Goal: Find specific page/section: Find specific page/section

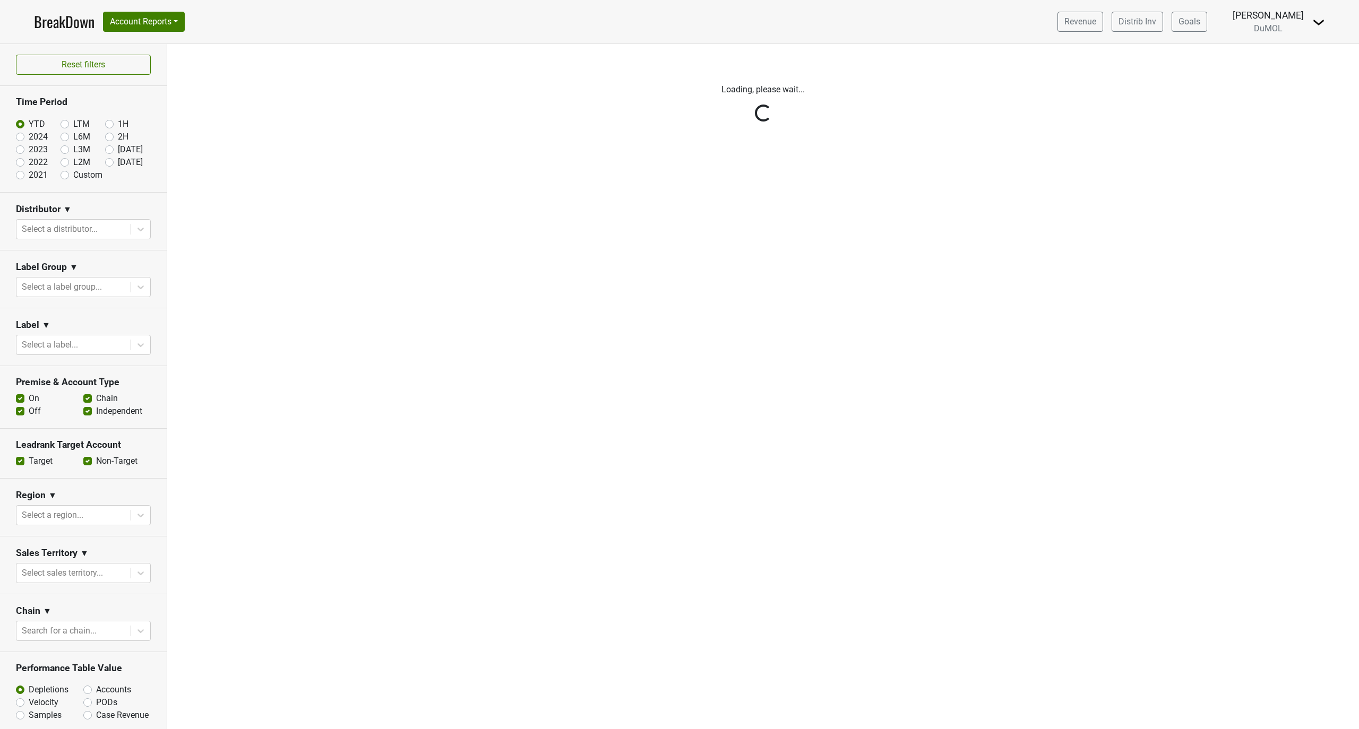
click at [127, 230] on div "Reset filters Time Period YTD LTM 1H 2024 L6M 2H 2023 L3M Aug '25 2022 L2M Sep …" at bounding box center [83, 386] width 167 height 685
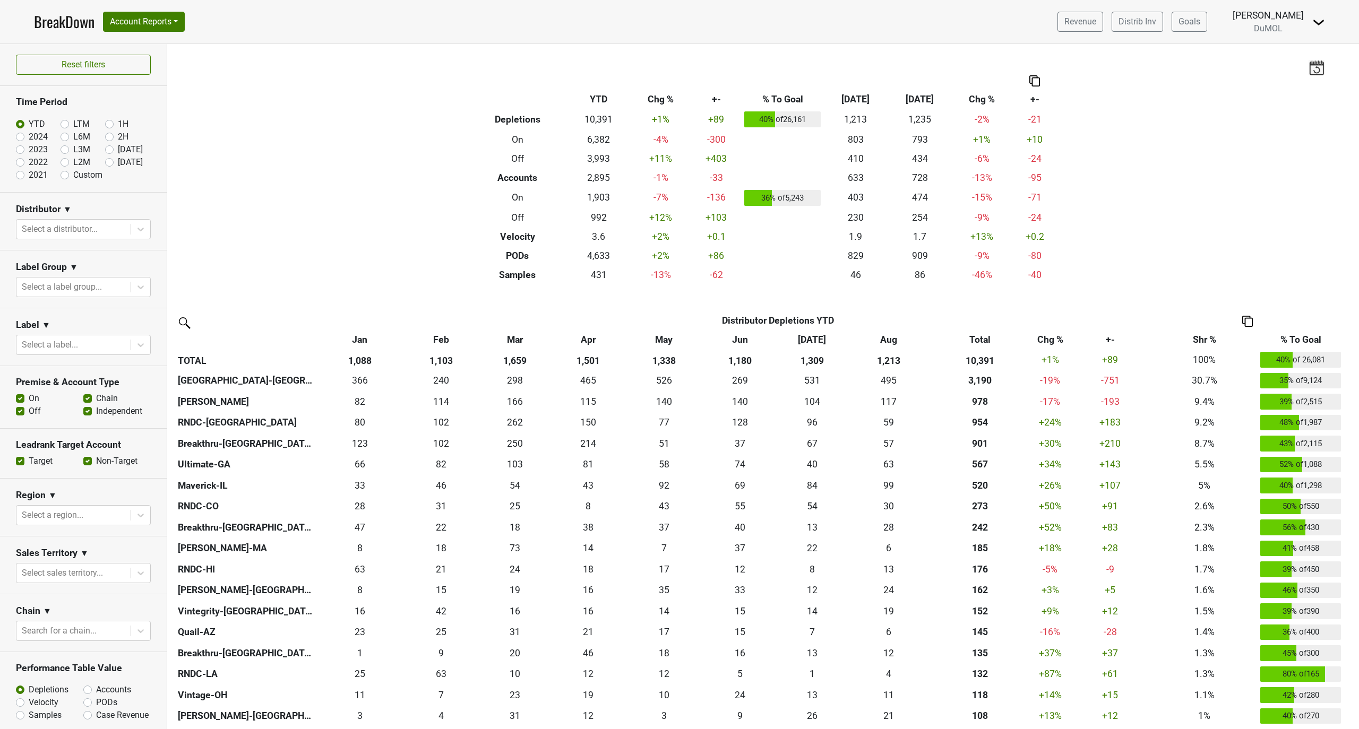
click at [118, 162] on label "[DATE]" at bounding box center [130, 162] width 25 height 13
click at [105, 162] on input "[DATE]" at bounding box center [126, 161] width 42 height 11
radio input "true"
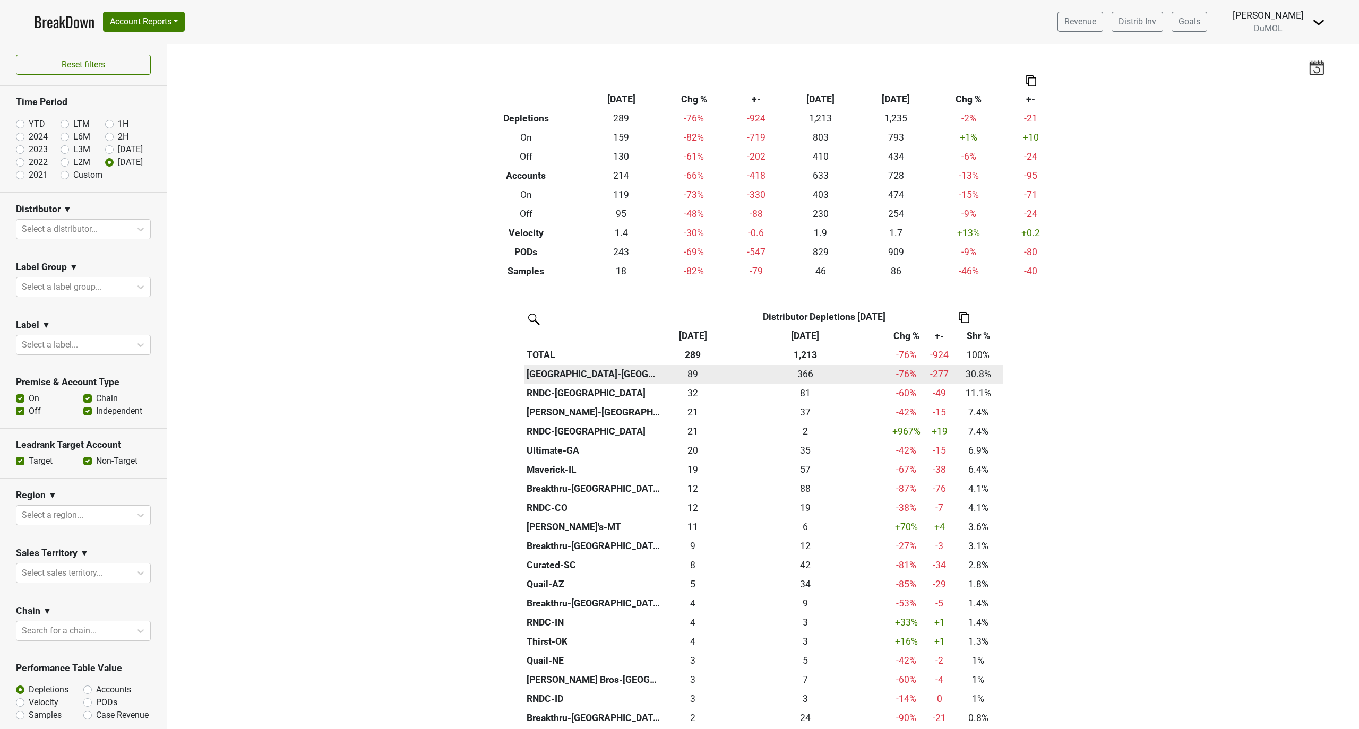
click at [684, 374] on div "89 89" at bounding box center [692, 374] width 55 height 14
